Goal: Transaction & Acquisition: Purchase product/service

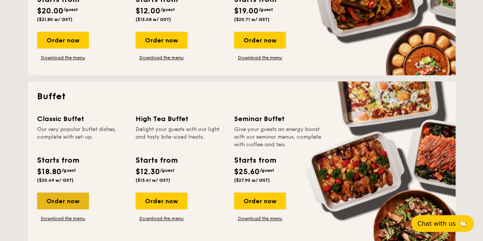
scroll to position [267, 0]
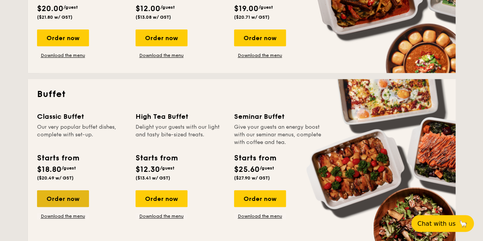
click at [58, 201] on div "Order now" at bounding box center [63, 198] width 52 height 17
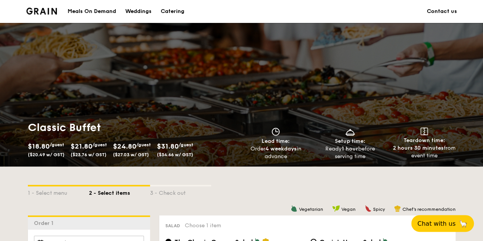
scroll to position [153, 0]
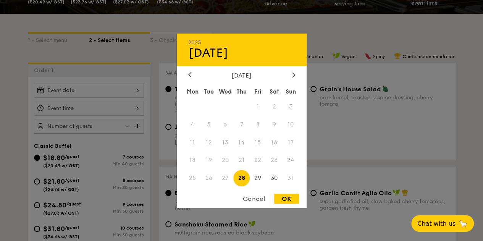
click at [113, 83] on div "2025 Aug [DATE] Tue Wed Thu Fri Sat Sun 1 2 3 4 5 6 7 8 9 10 11 12 13 14 15 16 …" at bounding box center [89, 90] width 110 height 15
click at [286, 71] on div "[DATE]" at bounding box center [241, 74] width 107 height 7
click at [290, 71] on div "[DATE]" at bounding box center [241, 74] width 107 height 7
click at [295, 71] on div at bounding box center [293, 74] width 7 height 7
click at [272, 105] on span "6" at bounding box center [274, 106] width 16 height 16
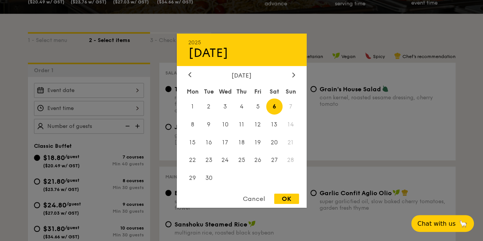
click at [292, 198] on div "OK" at bounding box center [286, 199] width 25 height 10
type input "[DATE]"
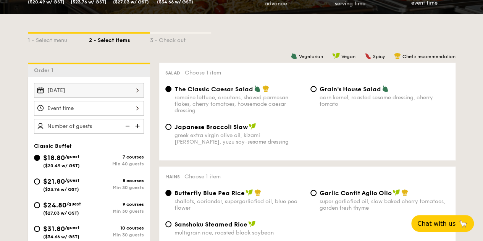
click at [103, 107] on div at bounding box center [89, 108] width 110 height 15
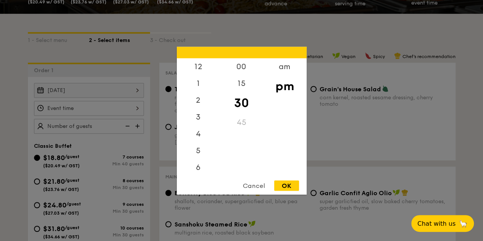
scroll to position [34, 0]
click at [195, 134] on div "6" at bounding box center [198, 136] width 43 height 22
click at [243, 65] on div "00" at bounding box center [241, 69] width 43 height 22
click at [288, 185] on div "OK" at bounding box center [286, 185] width 25 height 10
type input "6:00PM"
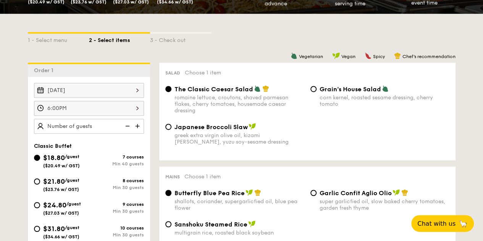
click at [136, 124] on img at bounding box center [138, 126] width 11 height 15
click at [124, 125] on img at bounding box center [126, 126] width 11 height 15
click at [77, 126] on input "40" at bounding box center [89, 126] width 110 height 15
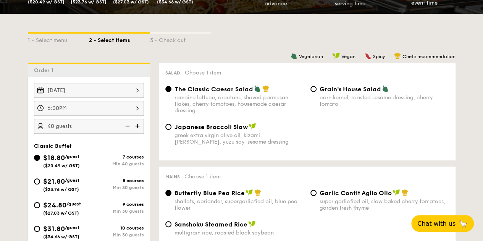
click at [139, 127] on img at bounding box center [138, 126] width 11 height 15
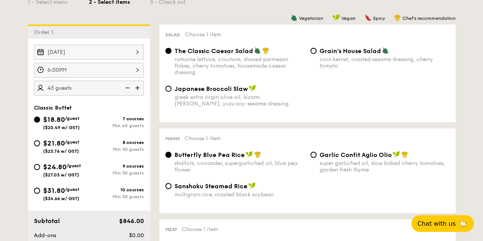
click at [125, 86] on img at bounding box center [126, 88] width 11 height 15
type input "40 guests"
click at [125, 86] on img at bounding box center [126, 88] width 11 height 15
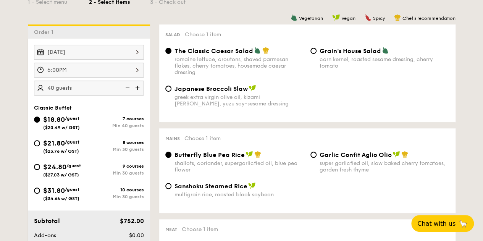
click at [125, 86] on img at bounding box center [126, 88] width 11 height 15
click at [39, 145] on div "$21.80 /guest ($23.76 w/ GST)" at bounding box center [61, 146] width 55 height 16
click at [39, 145] on input "$21.80 /guest ($23.76 w/ GST) 8 courses Min 30 guests" at bounding box center [37, 143] width 6 height 6
radio input "true"
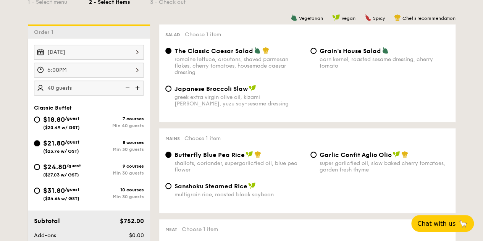
radio input "true"
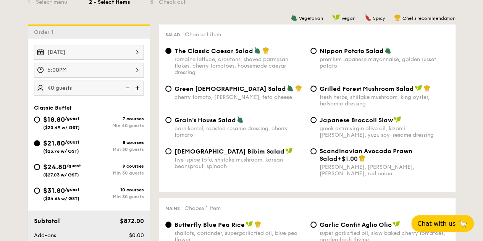
click at [319, 53] on div "Nippon Potato Salad premium japanese mayonnaise, golden russet potato" at bounding box center [380, 58] width 145 height 22
click at [316, 53] on input "Nippon Potato Salad premium japanese mayonnaise, golden russet potato" at bounding box center [314, 51] width 6 height 6
radio input "true"
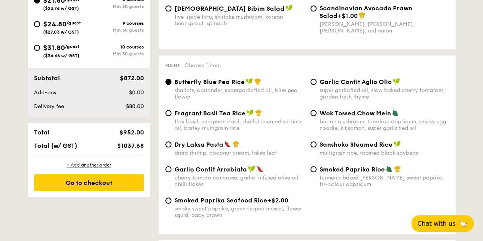
scroll to position [344, 0]
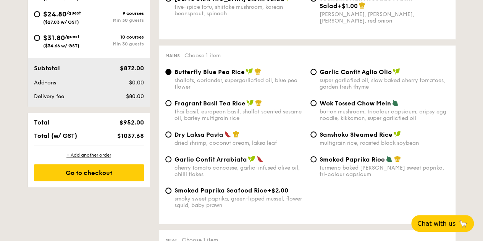
click at [214, 104] on span "Fragrant Basil Tea Rice" at bounding box center [210, 103] width 71 height 7
click at [172, 104] on input "Fragrant Basil Tea Rice thai basil, european basil, shallot scented sesame oil,…" at bounding box center [168, 103] width 6 height 6
radio input "true"
click at [251, 104] on img at bounding box center [250, 102] width 8 height 7
click at [172, 104] on input "Fragrant Basil Tea Rice thai basil, european basil, shallot scented sesame oil,…" at bounding box center [168, 103] width 6 height 6
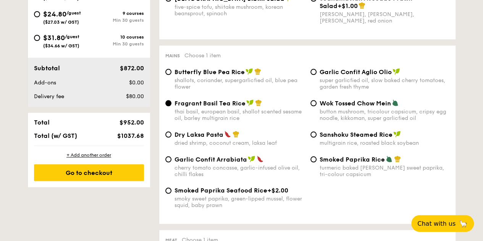
click at [259, 104] on img at bounding box center [258, 102] width 7 height 7
click at [172, 104] on input "Fragrant Basil Tea Rice thai basil, european basil, shallot scented sesame oil,…" at bounding box center [168, 103] width 6 height 6
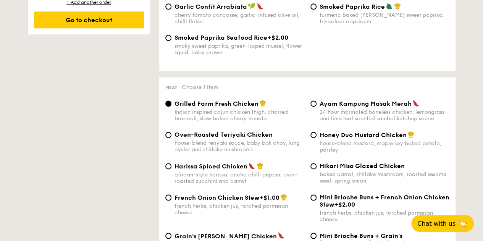
scroll to position [535, 0]
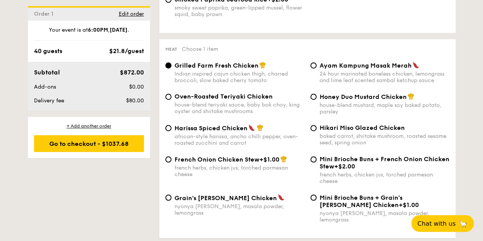
click at [316, 96] on div "Honey Duo Mustard Chicken house-blend mustard, maple soy baked potato, parsley" at bounding box center [380, 104] width 145 height 22
click at [309, 102] on div "Honey Duo Mustard Chicken house-blend mustard, maple soy baked potato, parsley" at bounding box center [380, 104] width 145 height 22
click at [318, 101] on div "Honey Duo Mustard Chicken house-blend mustard, maple soy baked potato, parsley" at bounding box center [380, 104] width 145 height 22
click at [315, 100] on input "Honey Duo Mustard Chicken house-blend mustard, maple soy baked potato, parsley" at bounding box center [314, 97] width 6 height 6
radio input "true"
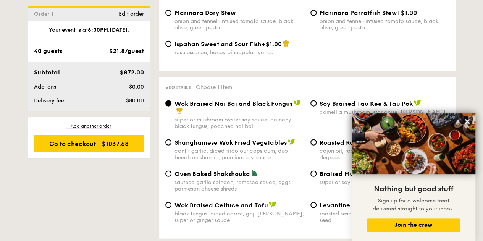
scroll to position [955, 0]
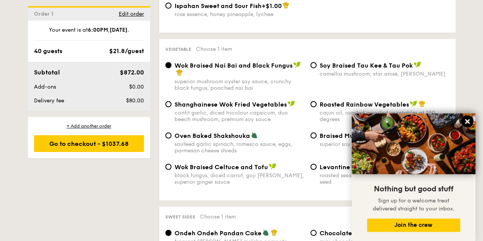
click at [468, 121] on icon at bounding box center [467, 121] width 5 height 5
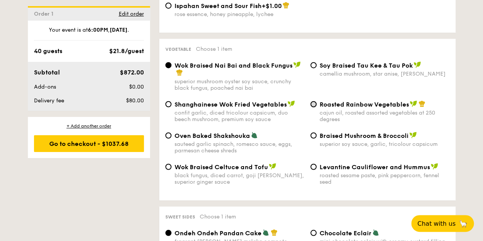
click at [316, 101] on input "Roasted Rainbow Vegetables cajun oil, roasted assorted vegetables at 250 degrees" at bounding box center [314, 104] width 6 height 6
radio input "true"
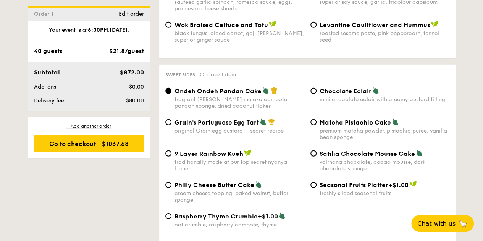
scroll to position [1108, 0]
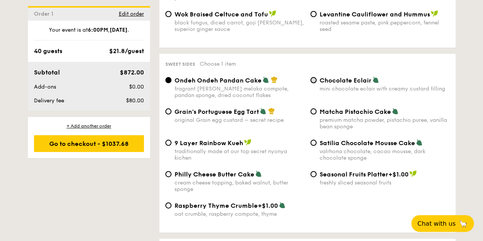
click at [311, 77] on input "Chocolate Eclair mini chocolate eclair with creamy custard filling" at bounding box center [314, 80] width 6 height 6
radio input "true"
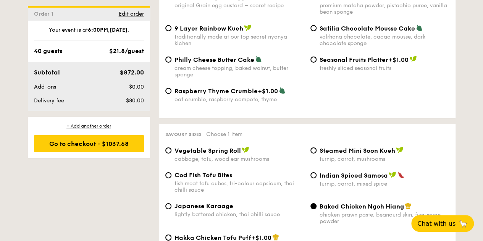
scroll to position [1261, 0]
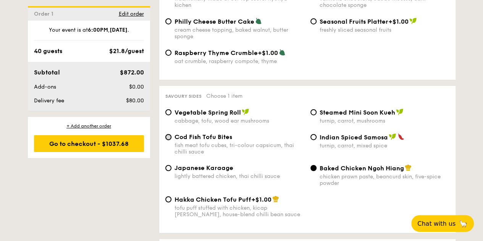
click at [168, 135] on input "Cod Fish Tofu Bites fish meat tofu cubes, tri-colour capsicum, thai chilli sauce" at bounding box center [168, 137] width 6 height 6
radio input "true"
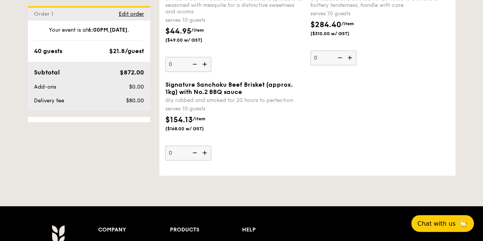
scroll to position [1643, 0]
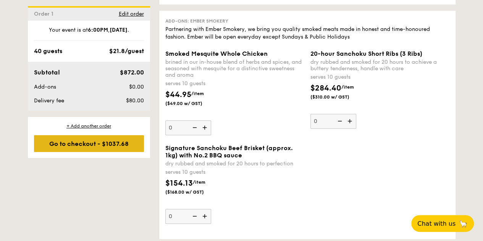
click at [100, 149] on div "Go to checkout - $1037.68" at bounding box center [89, 143] width 110 height 17
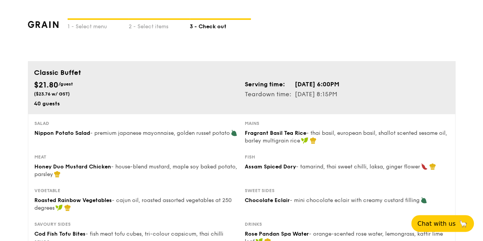
drag, startPoint x: 33, startPoint y: 104, endPoint x: 46, endPoint y: 105, distance: 13.0
click at [46, 105] on div "$21.80 /guest ($23.76 w/ GST) 40 guests" at bounding box center [136, 93] width 211 height 28
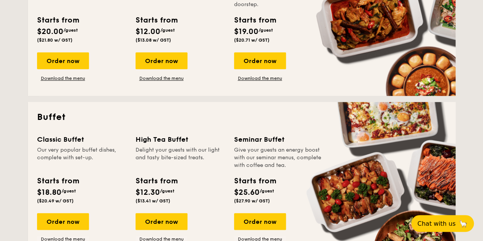
scroll to position [262, 0]
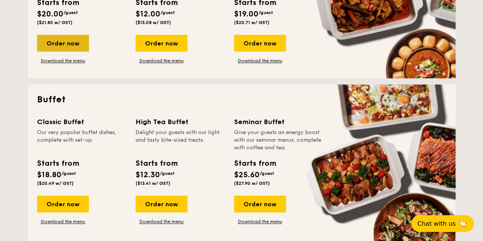
click at [66, 42] on div "Order now" at bounding box center [63, 43] width 52 height 17
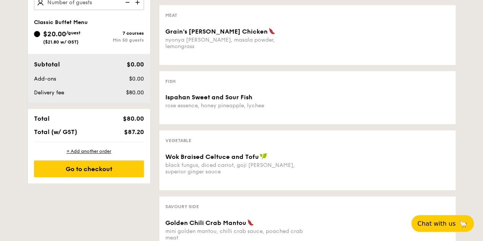
scroll to position [229, 0]
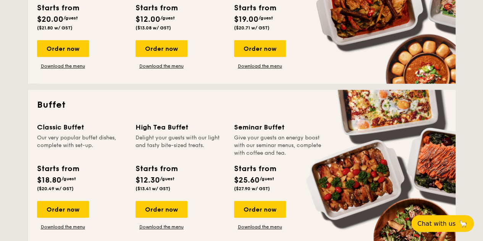
scroll to position [295, 0]
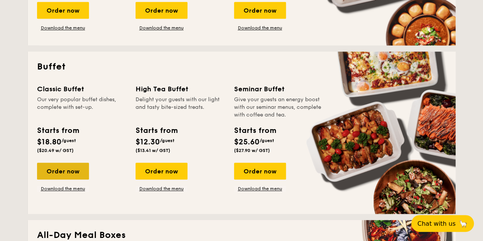
click at [71, 171] on div "Order now" at bounding box center [63, 171] width 52 height 17
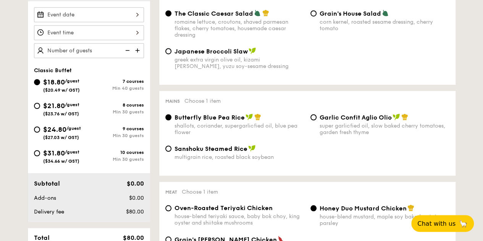
scroll to position [229, 0]
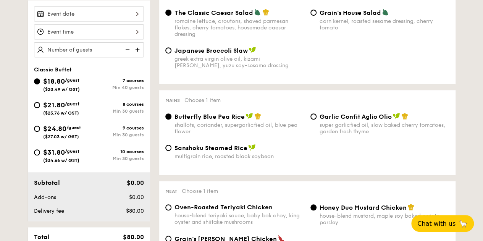
click at [40, 106] on div "$21.80 /guest ($23.76 w/ GST)" at bounding box center [61, 108] width 55 height 16
click at [40, 106] on input "$21.80 /guest ($23.76 w/ GST) 8 courses Min 30 guests" at bounding box center [37, 105] width 6 height 6
radio input "true"
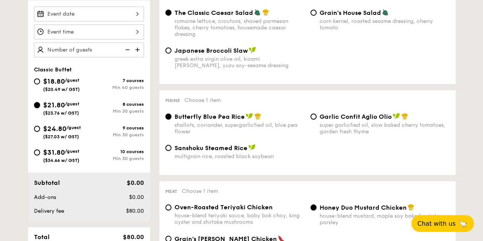
radio input "true"
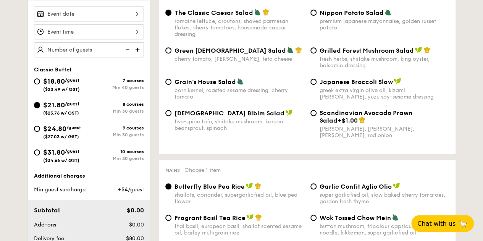
scroll to position [191, 0]
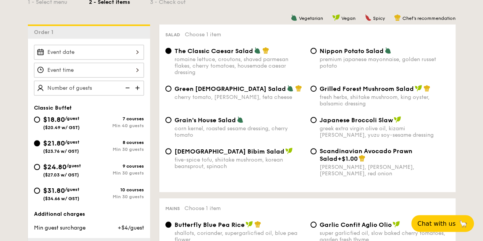
click at [316, 47] on div "Salad Choose 1 item The Classic Caesar Salad romaine lettuce, croutons, shaved …" at bounding box center [307, 108] width 296 height 168
click at [306, 50] on div "The Classic Caesar Salad romaine lettuce, croutons, shaved parmesan flakes, che…" at bounding box center [234, 61] width 145 height 29
click at [315, 49] on input "Nippon Potato Salad premium japanese mayonnaise, golden russet potato" at bounding box center [314, 51] width 6 height 6
radio input "true"
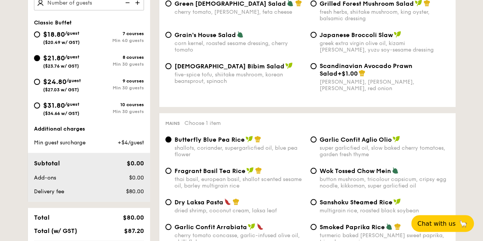
scroll to position [306, 0]
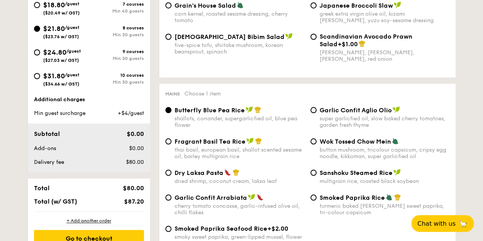
click at [163, 146] on div "Fragrant Basil Tea Rice thai basil, european basil, shallot scented sesame oil,…" at bounding box center [234, 149] width 145 height 22
click at [166, 144] on input "Fragrant Basil Tea Rice thai basil, european basil, shallot scented sesame oil,…" at bounding box center [168, 141] width 6 height 6
radio input "true"
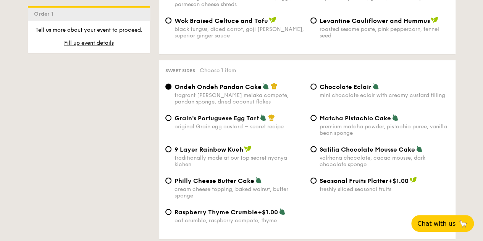
scroll to position [1108, 0]
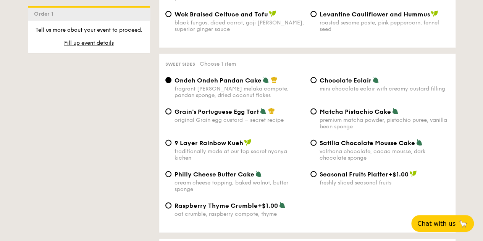
click at [317, 76] on div "Chocolate Eclair mini chocolate eclair with creamy custard filling" at bounding box center [380, 84] width 145 height 16
click at [312, 77] on input "Chocolate Eclair mini chocolate eclair with creamy custard filling" at bounding box center [314, 80] width 6 height 6
radio input "true"
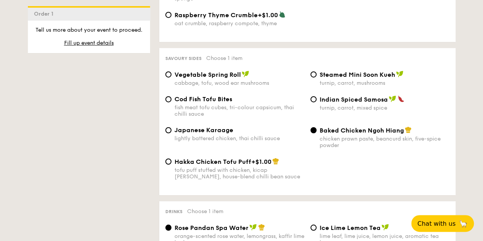
scroll to position [1299, 0]
click at [169, 96] on input "Cod Fish Tofu Bites fish meat tofu cubes, tri-colour capsicum, thai chilli sauce" at bounding box center [168, 99] width 6 height 6
radio input "true"
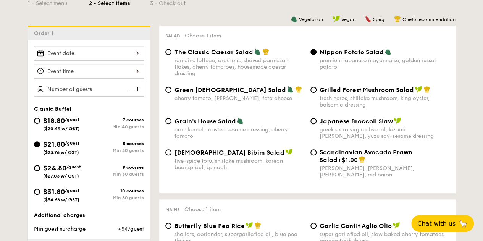
scroll to position [153, 0]
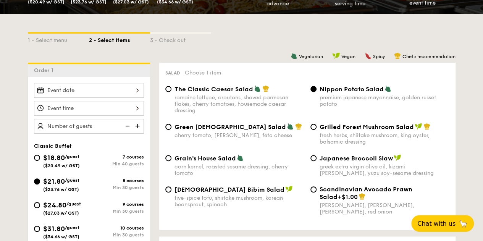
click at [141, 124] on img at bounding box center [138, 126] width 11 height 15
click at [140, 126] on img at bounding box center [138, 126] width 11 height 15
click at [123, 126] on img at bounding box center [126, 126] width 11 height 15
click at [142, 127] on img at bounding box center [138, 126] width 11 height 15
type input "25 guests"
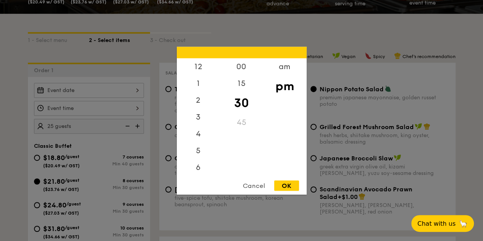
click at [139, 110] on div "12 1 2 3 4 5 6 7 8 9 10 11 00 15 30 45 am pm Cancel OK" at bounding box center [89, 108] width 110 height 15
click at [201, 137] on div "6" at bounding box center [198, 136] width 43 height 22
click at [239, 63] on div "00" at bounding box center [241, 69] width 43 height 22
click at [285, 92] on div "pm" at bounding box center [284, 86] width 43 height 22
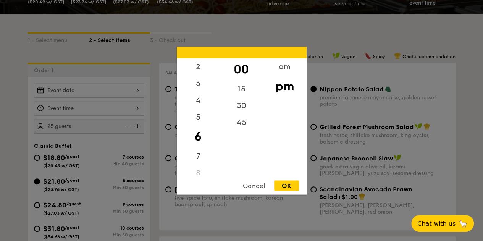
click at [291, 185] on div "OK" at bounding box center [286, 185] width 25 height 10
type input "6:00PM"
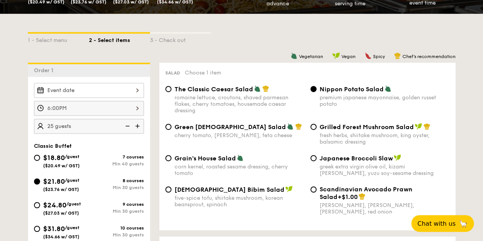
click at [133, 89] on div at bounding box center [89, 90] width 110 height 15
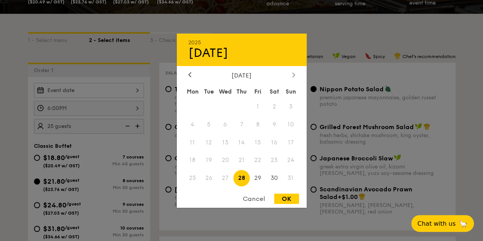
click at [294, 72] on icon at bounding box center [293, 74] width 3 height 5
click at [273, 103] on span "6" at bounding box center [274, 106] width 16 height 16
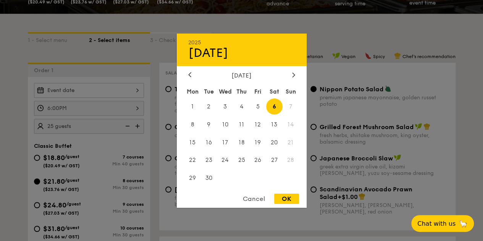
click at [290, 198] on div "OK" at bounding box center [286, 199] width 25 height 10
type input "[DATE]"
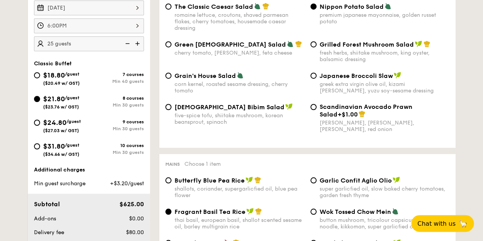
scroll to position [229, 0]
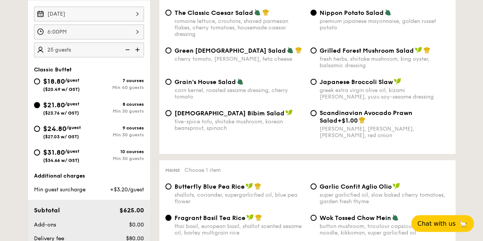
click at [142, 50] on img at bounding box center [138, 49] width 11 height 15
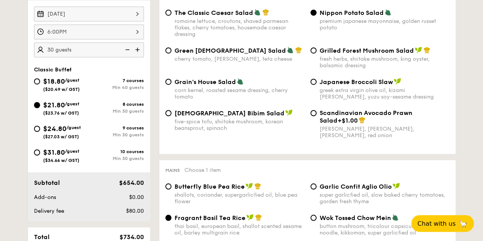
click at [124, 47] on img at bounding box center [126, 49] width 11 height 15
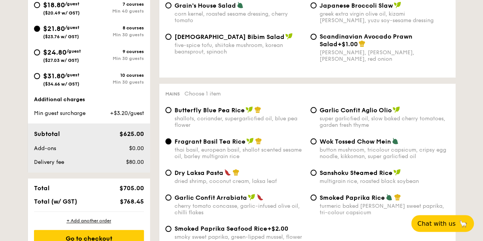
scroll to position [267, 0]
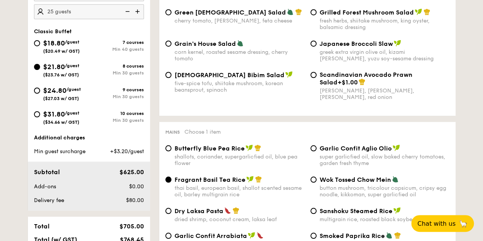
click at [136, 11] on img at bounding box center [138, 11] width 11 height 15
type input "30 guests"
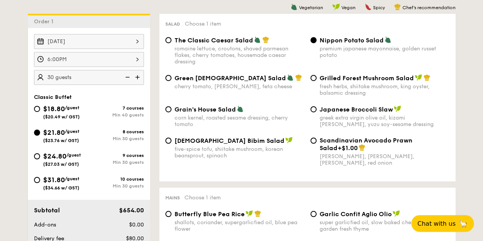
scroll to position [153, 0]
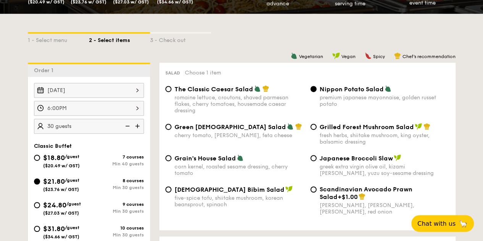
click at [71, 155] on span "/guest" at bounding box center [72, 156] width 15 height 5
click at [40, 155] on input "$18.80 /guest ($20.49 w/ GST) 7 courses Min 40 guests" at bounding box center [37, 158] width 6 height 6
radio input "true"
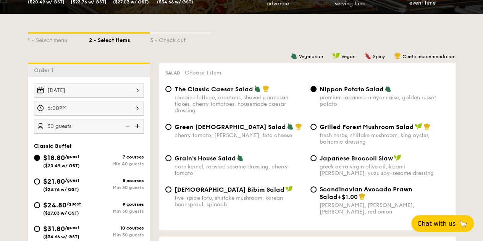
radio input "true"
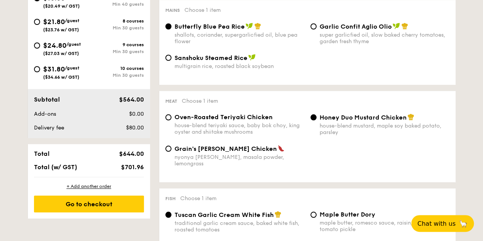
scroll to position [306, 0]
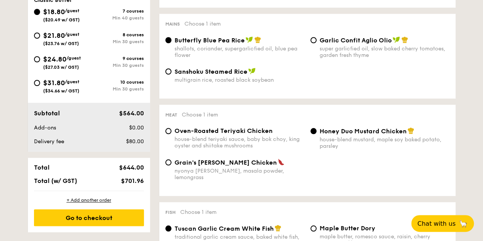
click at [42, 37] on div "$21.80 /guest ($23.76 w/ GST)" at bounding box center [61, 38] width 55 height 16
click at [40, 37] on input "$21.80 /guest ($23.76 w/ GST) 8 courses Min 30 guests" at bounding box center [37, 35] width 6 height 6
radio input "true"
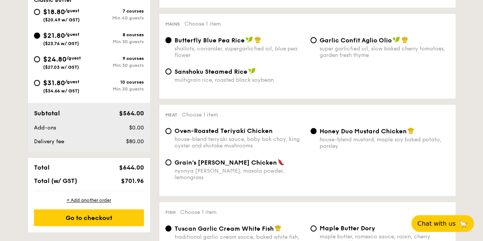
radio input "true"
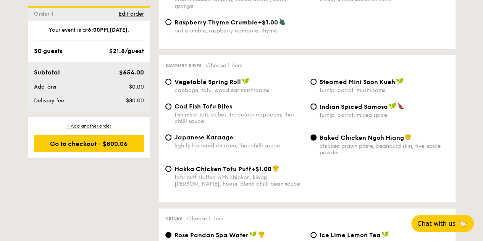
scroll to position [1292, 0]
click at [194, 102] on span "Cod Fish Tofu Bites" at bounding box center [204, 105] width 58 height 7
click at [172, 103] on input "Cod Fish Tofu Bites fish meat tofu cubes, tri-colour capsicum, thai chilli sauce" at bounding box center [168, 106] width 6 height 6
radio input "true"
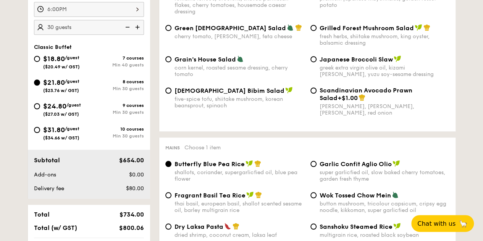
scroll to position [146, 0]
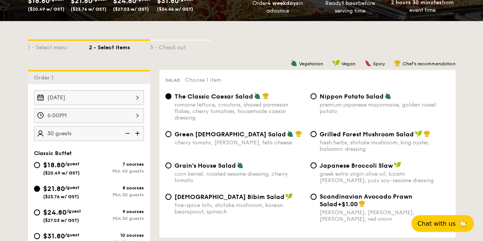
click at [129, 134] on img at bounding box center [126, 133] width 11 height 15
type input "25 guests"
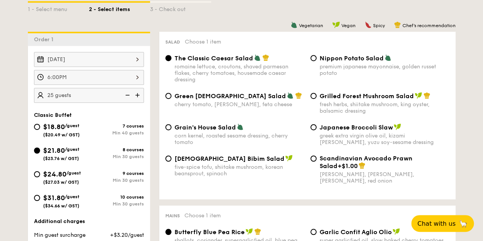
click at [316, 59] on div "Nippon Potato Salad premium japanese mayonnaise, golden russet potato" at bounding box center [380, 65] width 145 height 22
click at [313, 58] on input "Nippon Potato Salad premium japanese mayonnaise, golden russet potato" at bounding box center [314, 58] width 6 height 6
radio input "true"
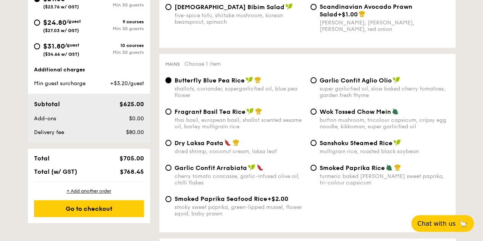
scroll to position [337, 0]
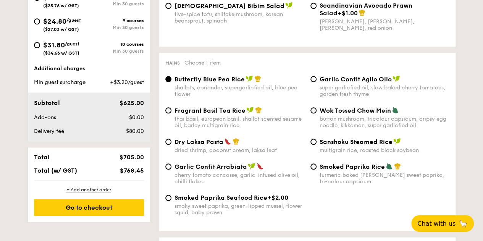
click at [180, 114] on span "Fragrant Basil Tea Rice" at bounding box center [210, 110] width 71 height 7
click at [172, 113] on input "Fragrant Basil Tea Rice thai basil, european basil, shallot scented sesame oil,…" at bounding box center [168, 110] width 6 height 6
radio input "true"
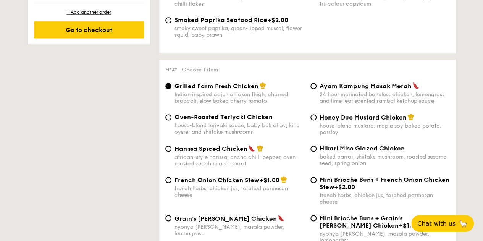
scroll to position [528, 0]
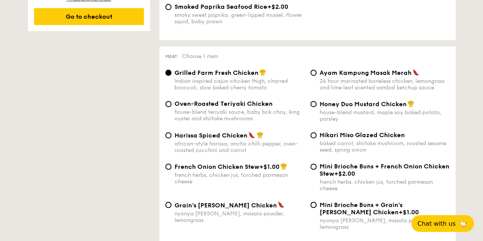
click at [317, 104] on div "Honey Duo Mustard Chicken house-blend mustard, maple soy baked potato, parsley" at bounding box center [380, 111] width 145 height 22
click at [314, 107] on input "Honey Duo Mustard Chicken house-blend mustard, maple soy baked potato, parsley" at bounding box center [314, 104] width 6 height 6
radio input "true"
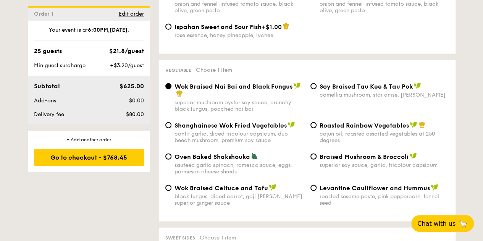
scroll to position [948, 0]
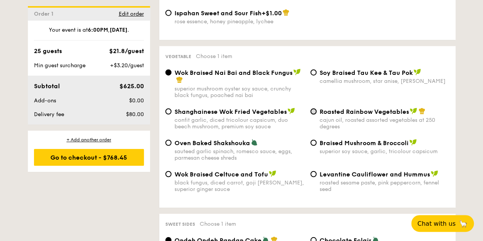
click at [313, 108] on input "Roasted Rainbow Vegetables cajun oil, roasted assorted vegetables at 250 degrees" at bounding box center [314, 111] width 6 height 6
radio input "true"
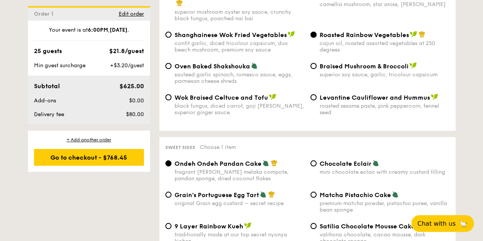
scroll to position [1139, 0]
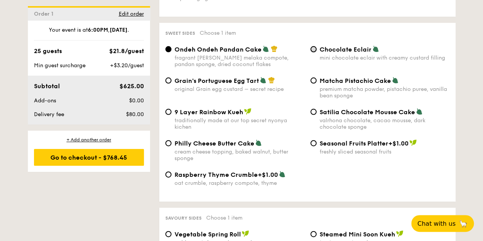
click at [313, 46] on input "Chocolate Eclair mini chocolate eclair with creamy custard filling" at bounding box center [314, 49] width 6 height 6
radio input "true"
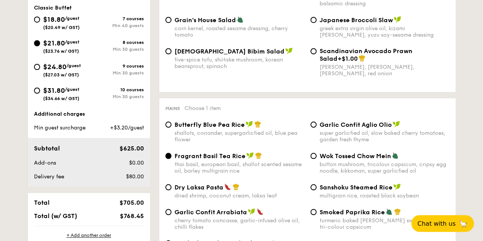
scroll to position [222, 0]
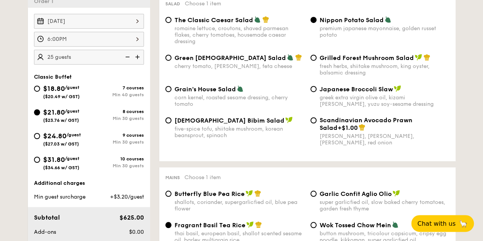
click at [137, 55] on img at bounding box center [138, 57] width 11 height 15
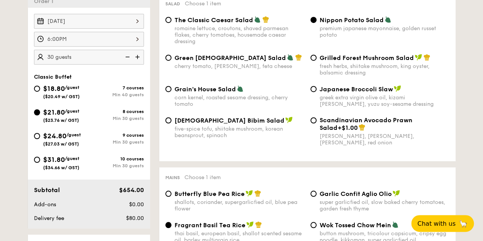
click at [129, 56] on img at bounding box center [126, 57] width 11 height 15
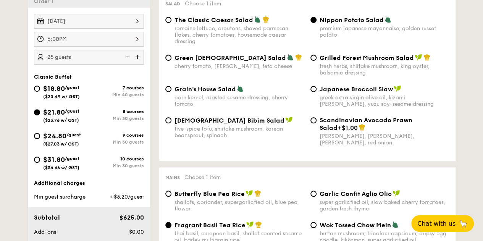
click at [138, 56] on img at bounding box center [138, 57] width 11 height 15
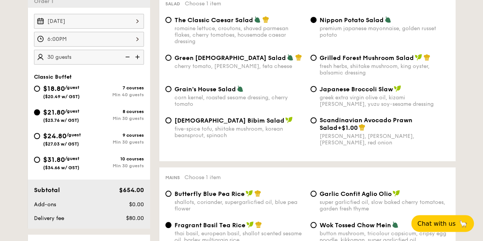
click at [128, 56] on img at bounding box center [126, 57] width 11 height 15
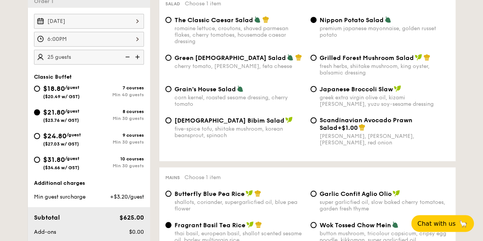
click at [137, 57] on img at bounding box center [138, 57] width 11 height 15
type input "30 guests"
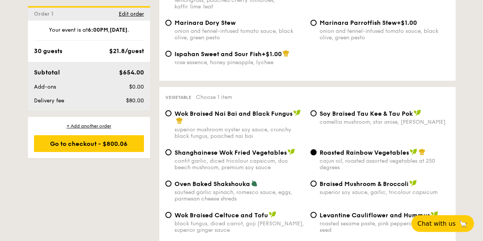
scroll to position [948, 0]
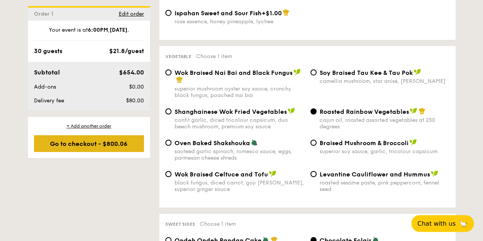
click at [62, 139] on div "Go to checkout - $800.06" at bounding box center [89, 143] width 110 height 17
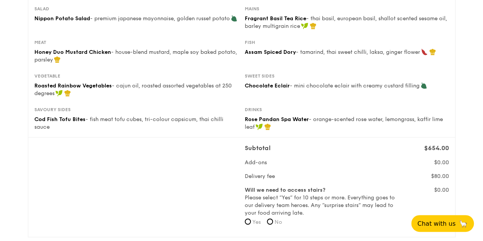
scroll to position [153, 0]
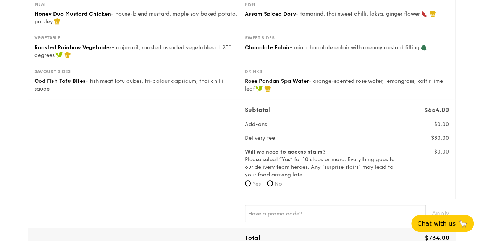
click at [277, 185] on span "No" at bounding box center [279, 184] width 8 height 6
click at [273, 185] on input "No" at bounding box center [270, 183] width 6 height 6
radio input "true"
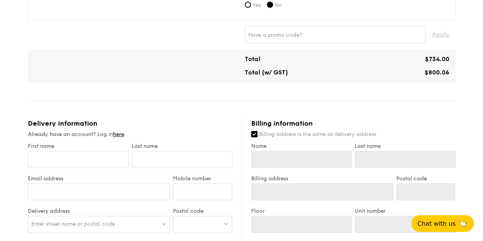
scroll to position [344, 0]
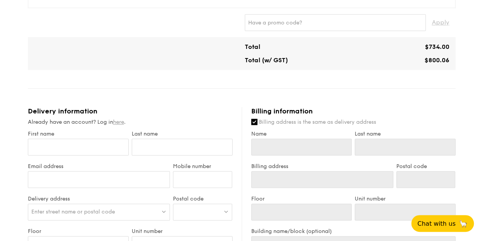
click at [120, 121] on link "here" at bounding box center [118, 122] width 11 height 6
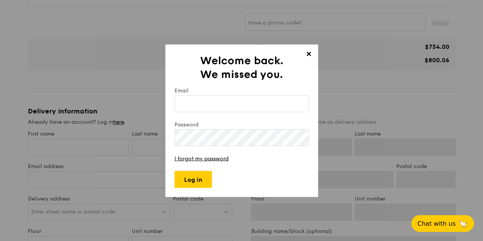
click at [205, 104] on input "Email" at bounding box center [242, 103] width 134 height 17
type input "[EMAIL_ADDRESS][DOMAIN_NAME]"
click at [197, 183] on input "Log in" at bounding box center [193, 179] width 37 height 17
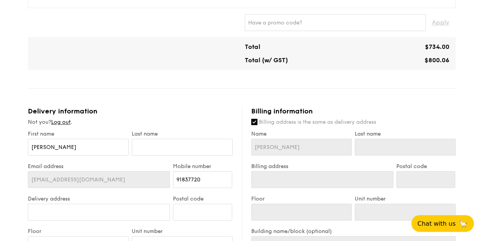
type input "[STREET_ADDRESS]"
type input "544603"
type input "10"
type input "19"
type input "[STREET_ADDRESS]"
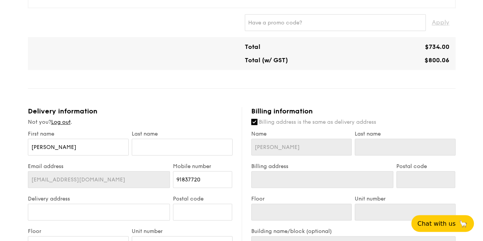
type input "544603"
type input "10"
type input "19"
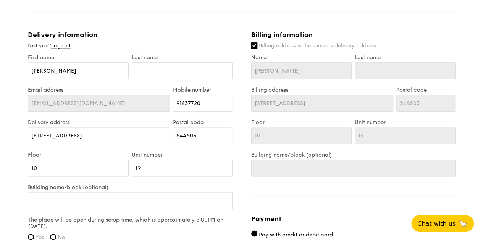
scroll to position [420, 0]
click at [37, 134] on input "[STREET_ADDRESS]" at bounding box center [99, 135] width 142 height 17
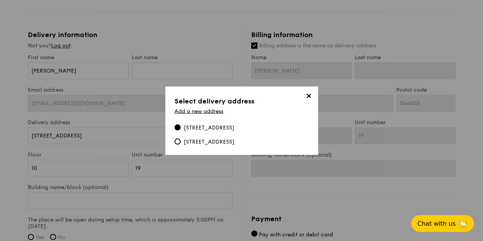
click at [309, 97] on span "✕" at bounding box center [309, 97] width 11 height 11
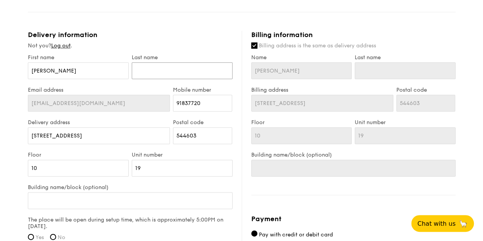
click at [141, 65] on input "text" at bounding box center [182, 70] width 101 height 17
type input "L"
type input "Le"
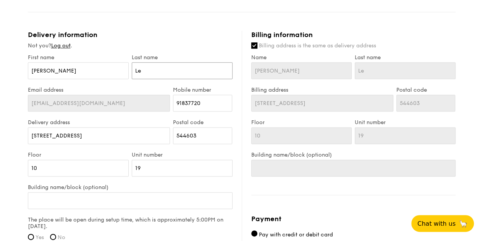
type input "[PERSON_NAME]"
drag, startPoint x: 49, startPoint y: 172, endPoint x: 4, endPoint y: 172, distance: 44.7
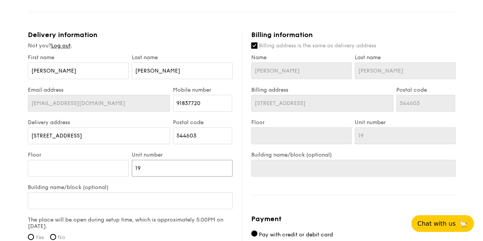
drag, startPoint x: 159, startPoint y: 165, endPoint x: 97, endPoint y: 171, distance: 62.2
click at [97, 171] on div "Floor Unit number 19" at bounding box center [130, 168] width 208 height 32
click at [130, 202] on input "Building name/block (optional)" at bounding box center [130, 200] width 205 height 17
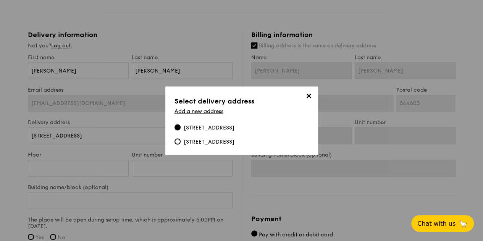
click at [311, 97] on span "✕" at bounding box center [309, 97] width 11 height 11
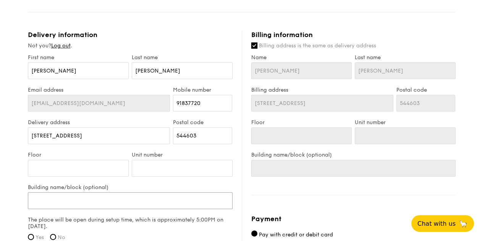
click at [50, 200] on input "Building name/block (optional)" at bounding box center [130, 200] width 205 height 17
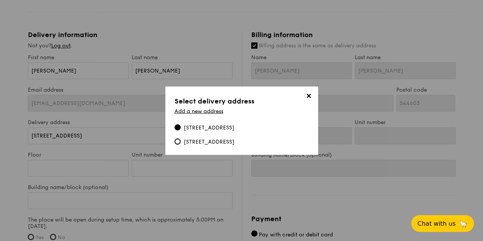
click at [309, 95] on span "✕" at bounding box center [309, 97] width 11 height 11
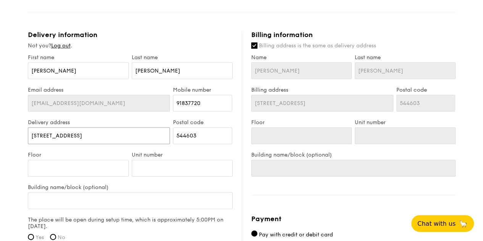
click at [110, 134] on input "[STREET_ADDRESS]" at bounding box center [99, 135] width 142 height 17
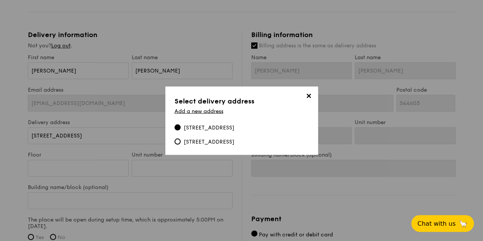
click at [215, 130] on div "[STREET_ADDRESS]" at bounding box center [209, 128] width 51 height 8
click at [181, 130] on input "[STREET_ADDRESS]" at bounding box center [178, 127] width 6 height 6
type input "10"
type input "19"
type input "10"
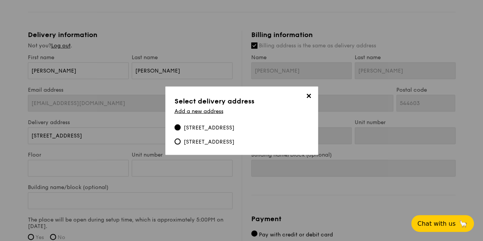
type input "19"
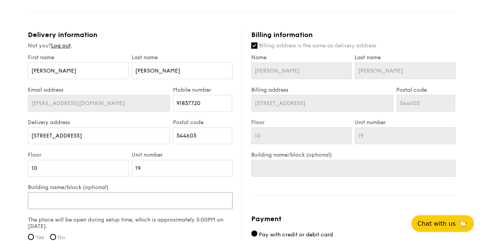
click at [90, 200] on input "Building name/block (optional)" at bounding box center [130, 200] width 205 height 17
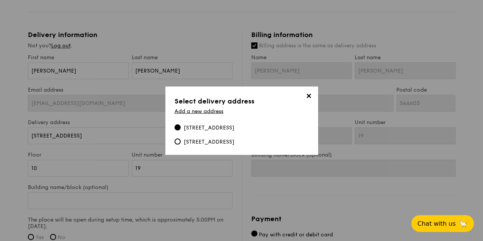
click at [315, 97] on div "✕ Select delivery address Add a new address [STREET_ADDRESS] [STREET_ADDRESS]" at bounding box center [241, 120] width 153 height 68
click at [311, 95] on span "✕" at bounding box center [309, 97] width 11 height 11
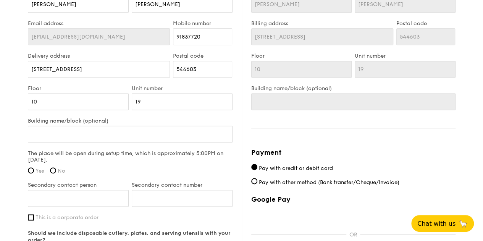
scroll to position [497, 0]
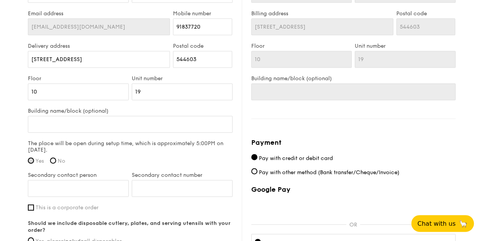
click at [30, 161] on input "Yes" at bounding box center [31, 160] width 6 height 6
radio input "true"
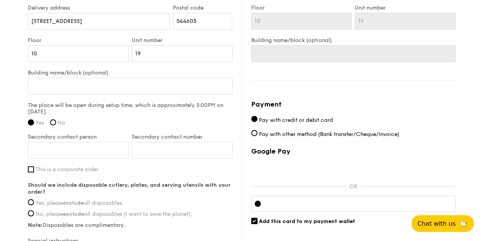
scroll to position [573, 0]
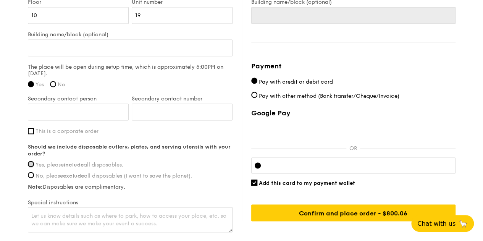
click at [33, 164] on input "Yes, please include all disposables." at bounding box center [31, 164] width 6 height 6
radio input "true"
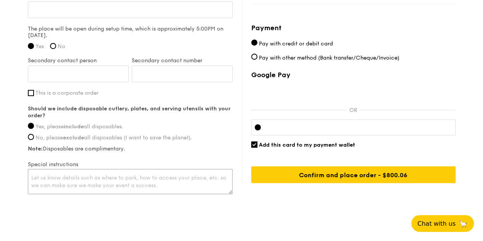
click at [57, 177] on textarea at bounding box center [130, 181] width 205 height 25
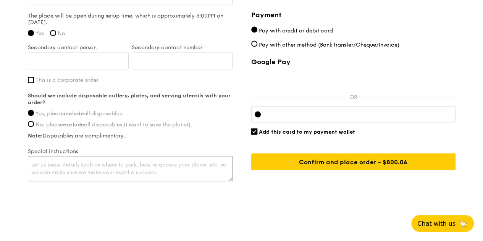
scroll to position [625, 0]
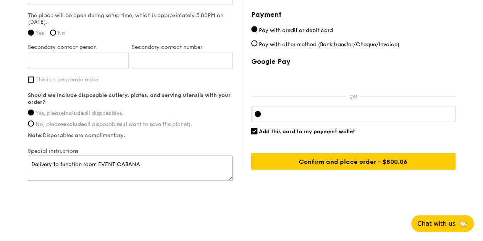
type textarea "Delivery to function room EVENT CABANA"
click at [56, 57] on input "Secondary contact person" at bounding box center [78, 60] width 101 height 17
type input "[PERSON_NAME]"
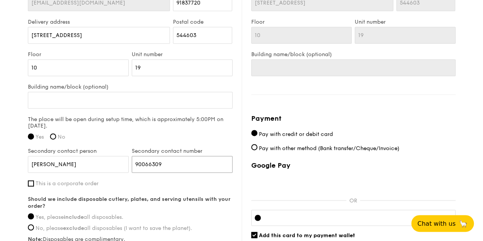
scroll to position [510, 0]
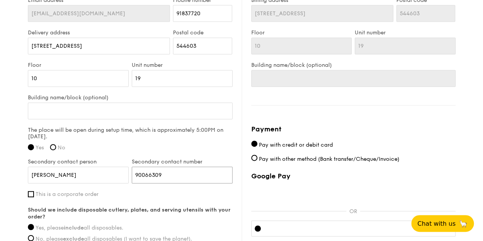
type input "90066309"
click at [93, 110] on input "Building name/block (optional)" at bounding box center [130, 110] width 205 height 17
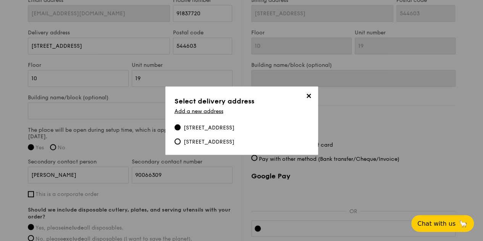
click at [199, 128] on div "[STREET_ADDRESS]" at bounding box center [209, 128] width 51 height 8
click at [181, 128] on input "[STREET_ADDRESS]" at bounding box center [178, 127] width 6 height 6
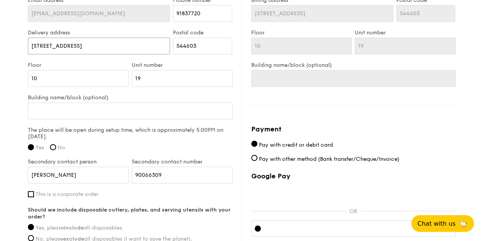
click at [134, 46] on input "[STREET_ADDRESS]" at bounding box center [99, 45] width 142 height 17
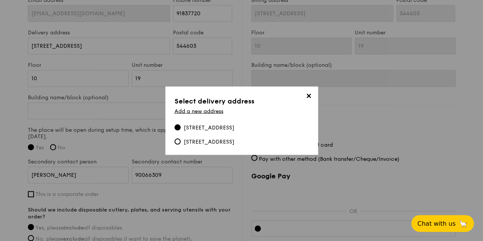
click at [307, 95] on span "✕" at bounding box center [309, 97] width 11 height 11
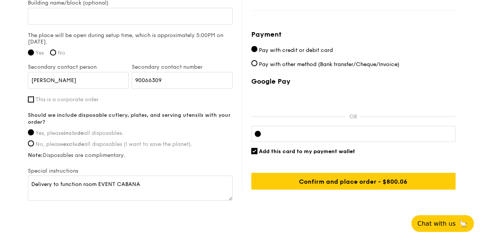
scroll to position [625, 0]
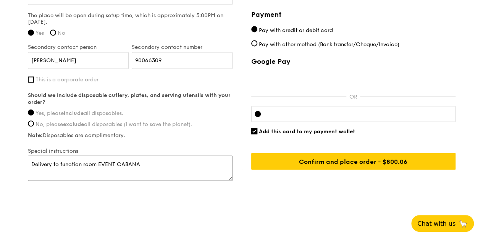
click at [37, 169] on textarea "Delivery to function room EVENT CABANA" at bounding box center [130, 167] width 205 height 25
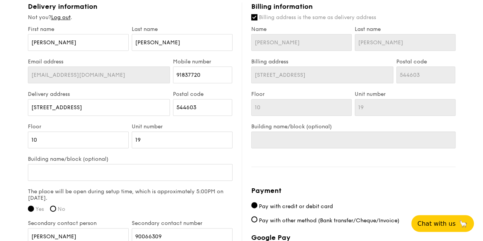
scroll to position [434, 0]
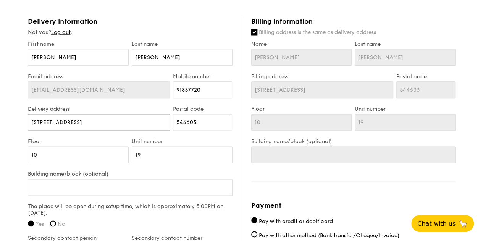
click at [99, 120] on input "[STREET_ADDRESS]" at bounding box center [99, 122] width 142 height 17
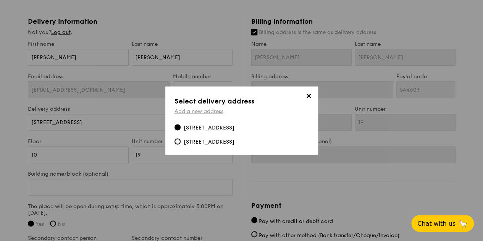
click at [190, 111] on link "Add a new address" at bounding box center [199, 111] width 49 height 6
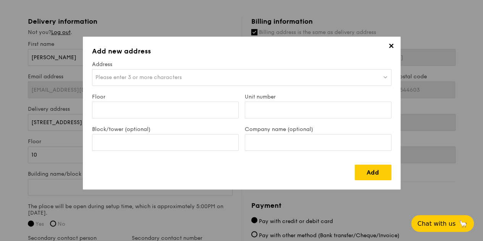
click at [165, 76] on span "Please enter 3 or more characters" at bounding box center [139, 77] width 86 height 6
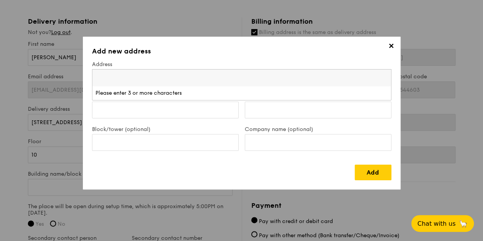
click at [165, 76] on input "search" at bounding box center [241, 78] width 299 height 17
type input "ANCHORVALE CRECENT"
click at [391, 52] on span "✕" at bounding box center [391, 47] width 11 height 11
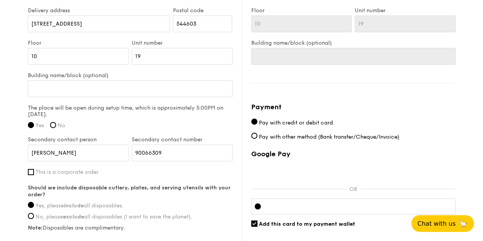
scroll to position [548, 0]
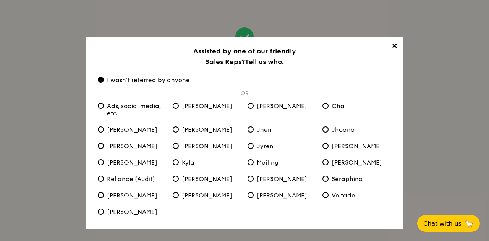
click at [155, 44] on div "✕ Assisted by one of our friendly Sales Reps? Tell us who. I wasn't referred by…" at bounding box center [245, 133] width 318 height 192
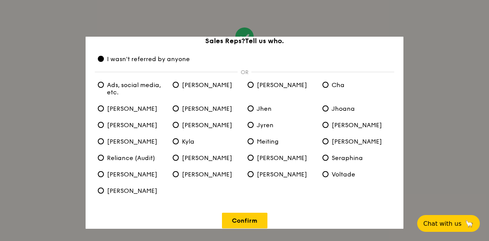
scroll to position [31, 0]
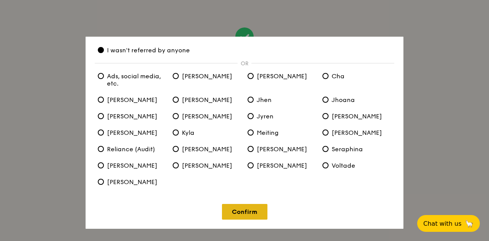
click at [243, 211] on link "Confirm" at bounding box center [244, 212] width 45 height 16
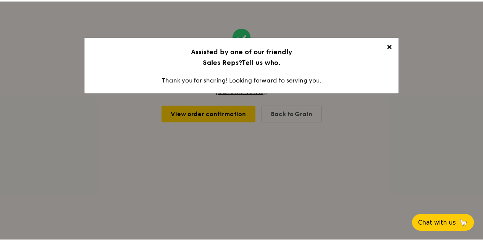
scroll to position [0, 0]
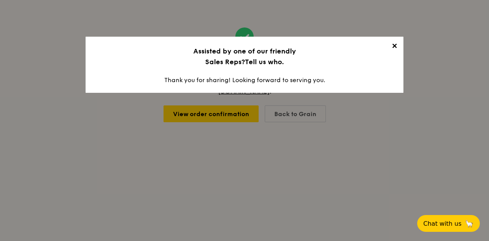
click at [392, 44] on span "✕" at bounding box center [394, 47] width 11 height 11
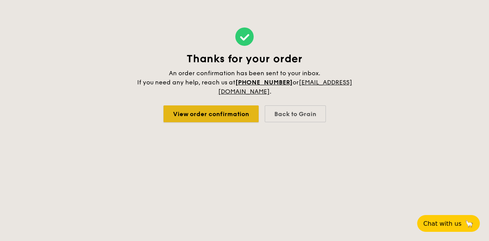
click at [230, 116] on link "View order confirmation" at bounding box center [210, 113] width 95 height 17
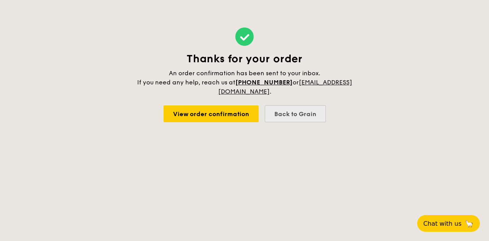
click at [295, 113] on div "Back to Grain" at bounding box center [295, 113] width 61 height 17
